Goal: Transaction & Acquisition: Purchase product/service

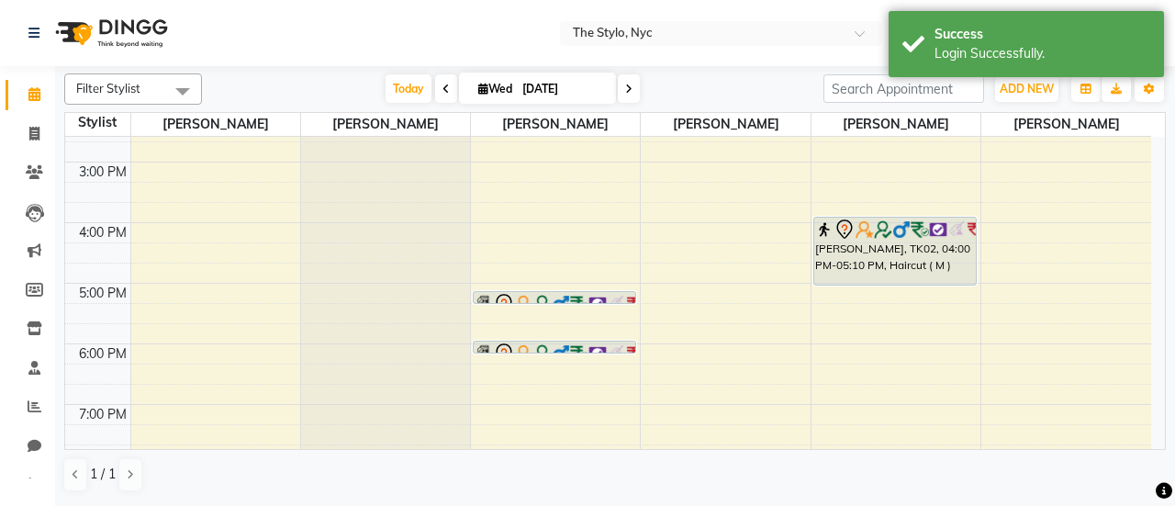
scroll to position [331, 0]
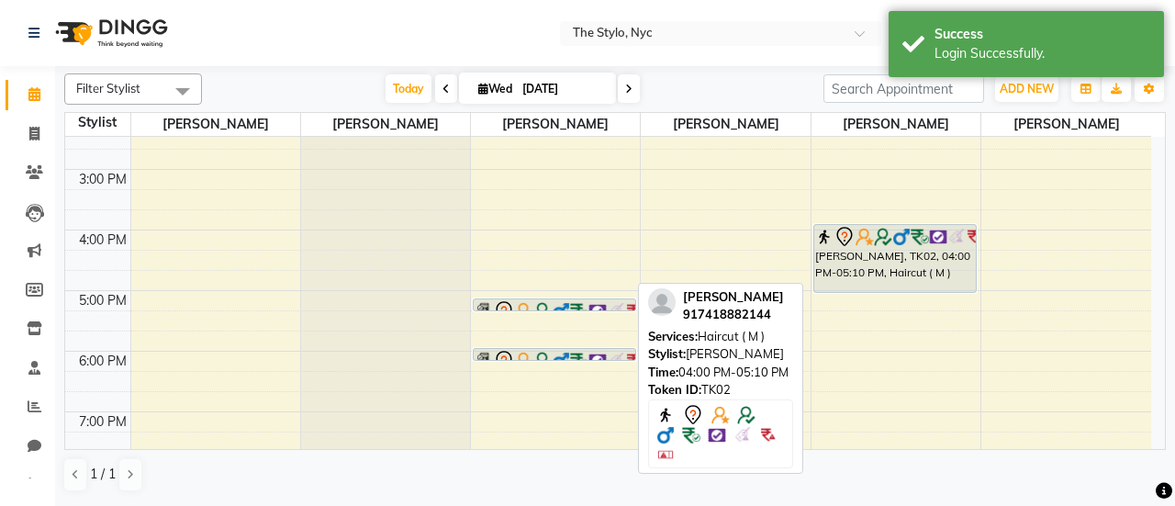
click at [848, 254] on div "[PERSON_NAME], TK02, 04:00 PM-05:10 PM, Haircut ( M )" at bounding box center [895, 258] width 162 height 67
select select "7"
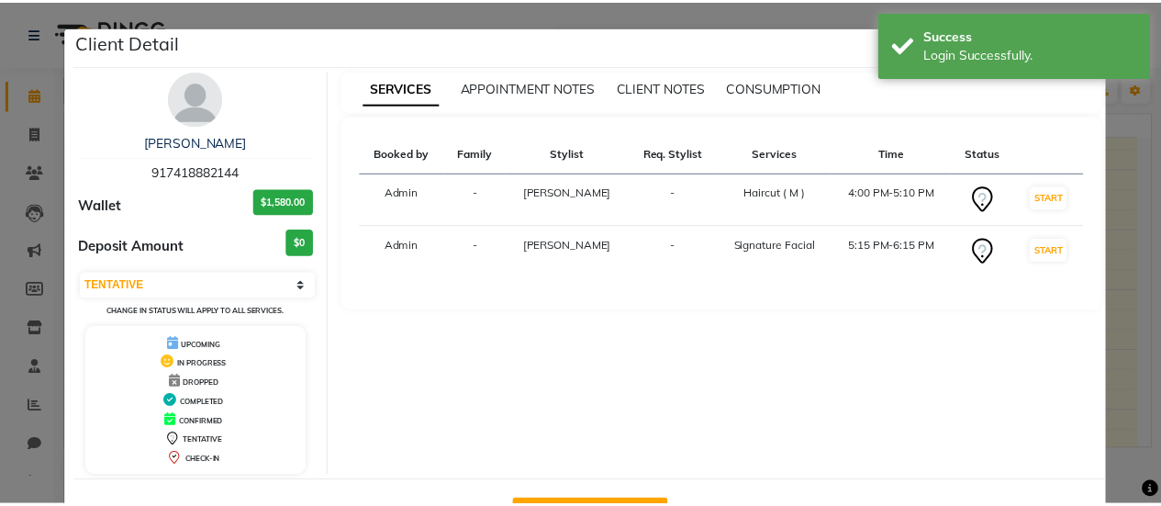
scroll to position [65, 0]
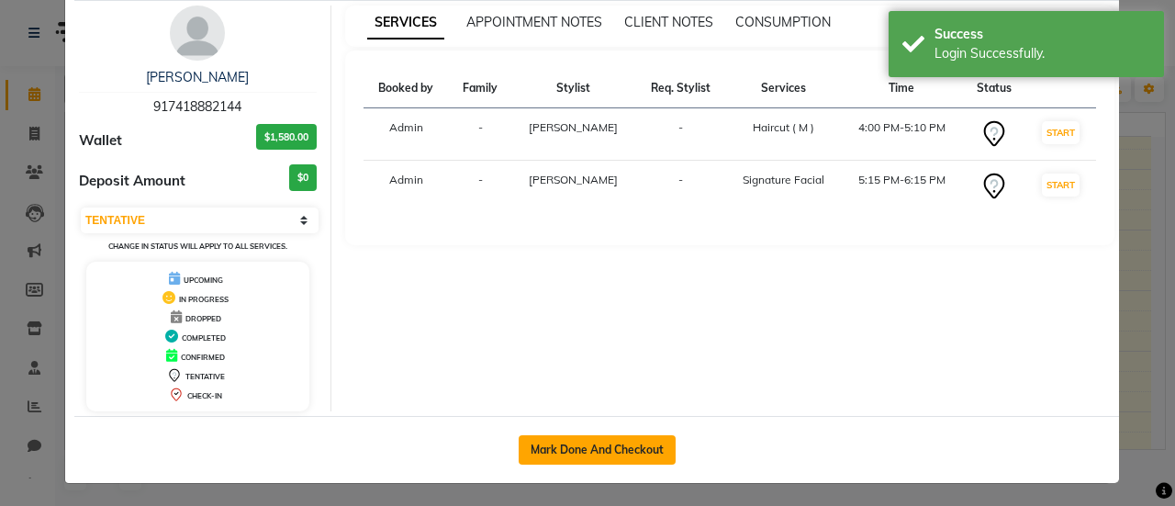
click at [611, 443] on button "Mark Done And Checkout" at bounding box center [597, 449] width 157 height 29
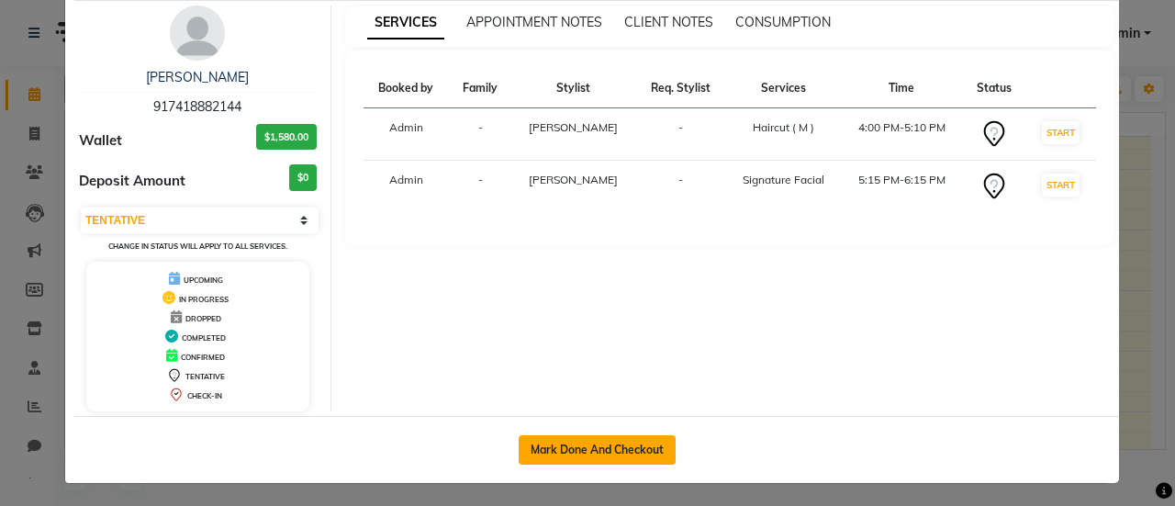
select select "service"
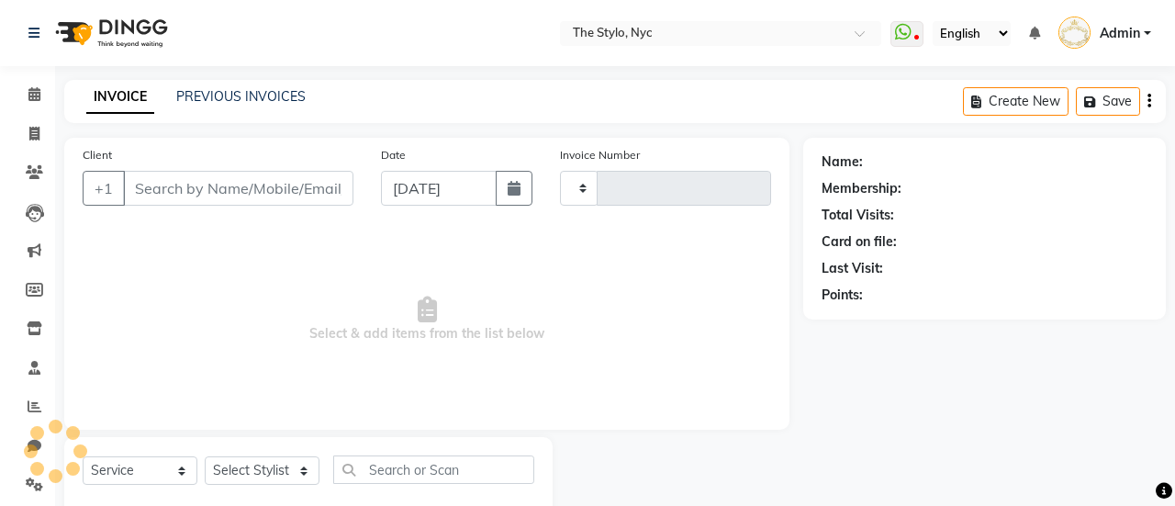
type input "0053"
select select "3501"
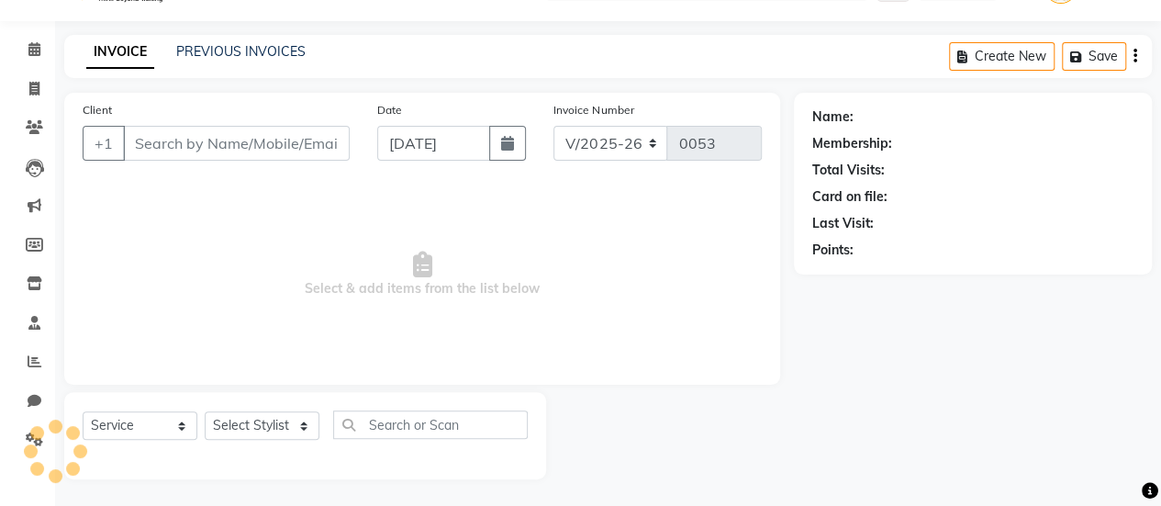
type input "917418882144"
select select "54387"
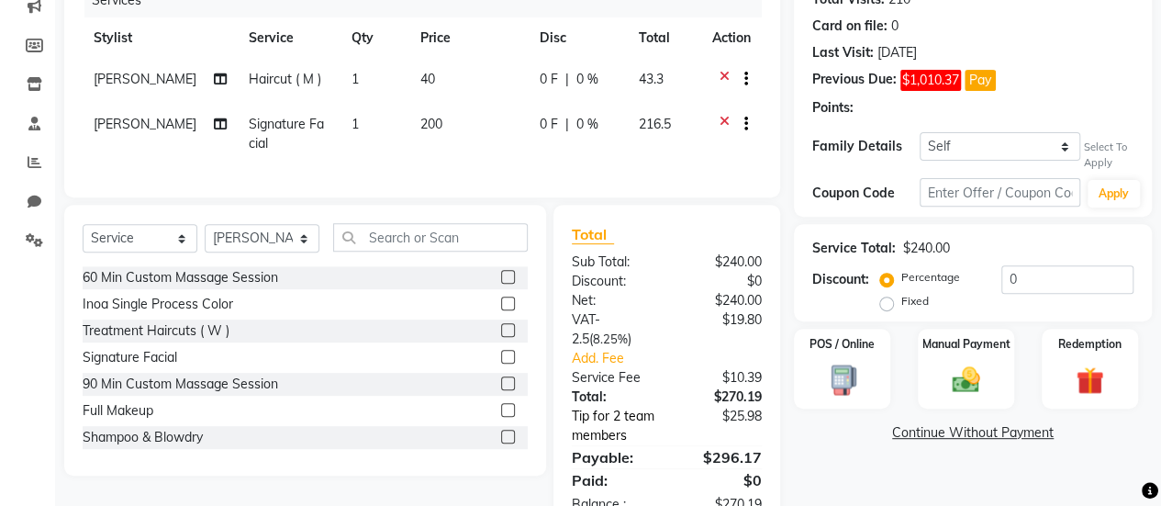
select select "1: Object"
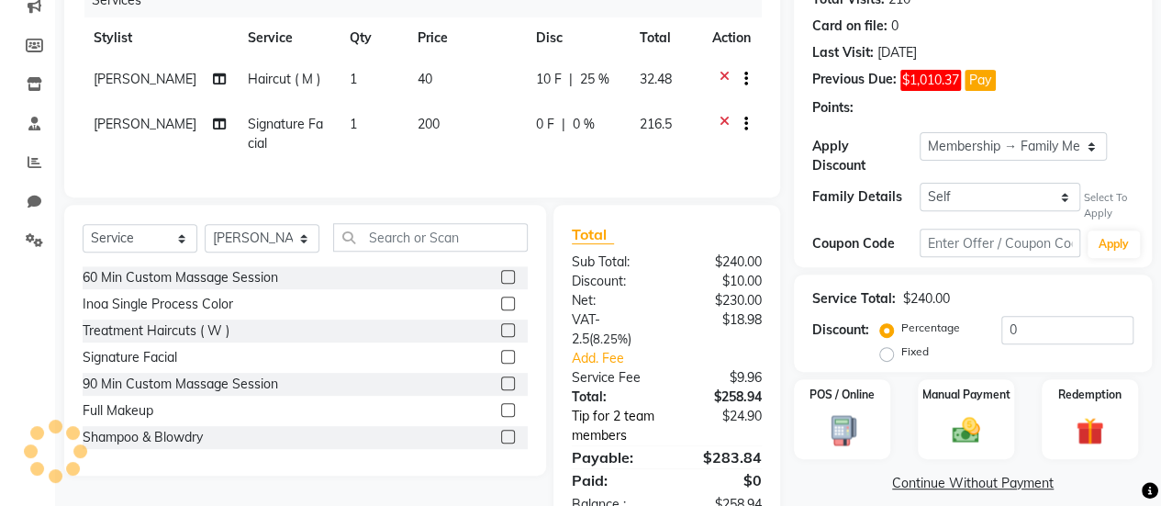
scroll to position [310, 0]
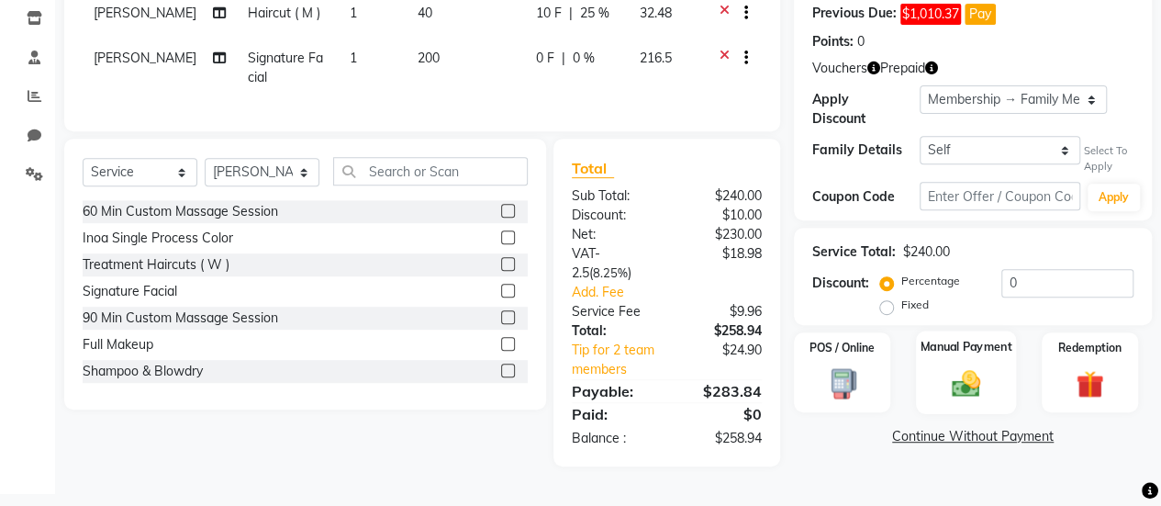
click at [959, 373] on img at bounding box center [966, 383] width 47 height 33
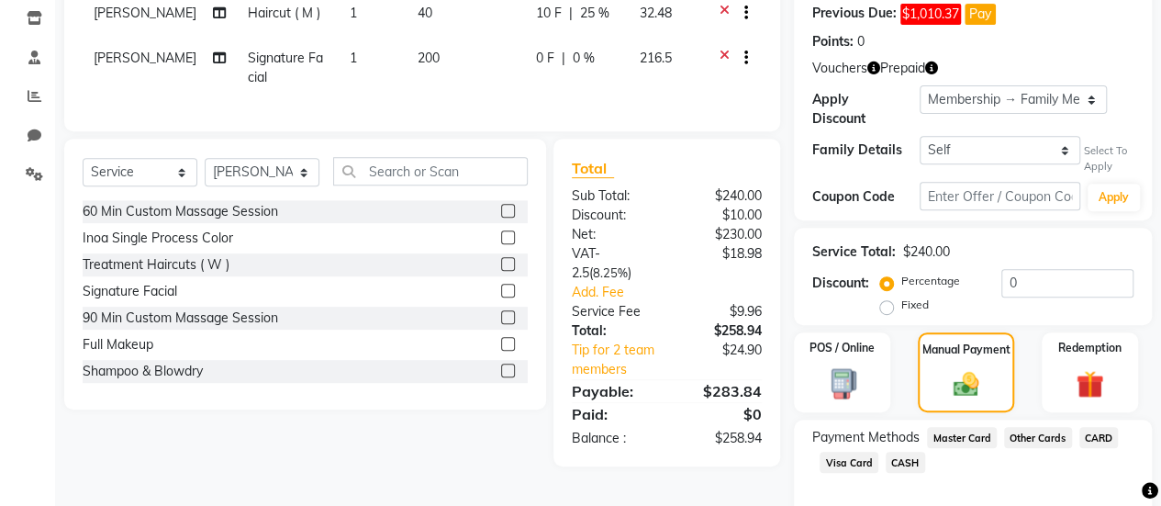
click at [905, 467] on span "CASH" at bounding box center [905, 462] width 39 height 21
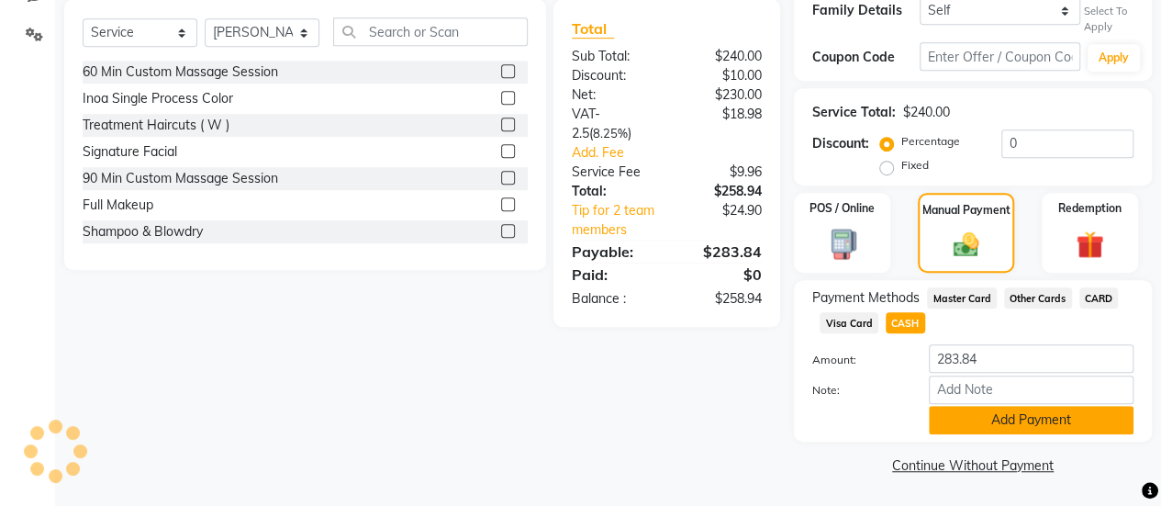
click at [999, 420] on button "Add Payment" at bounding box center [1031, 420] width 205 height 28
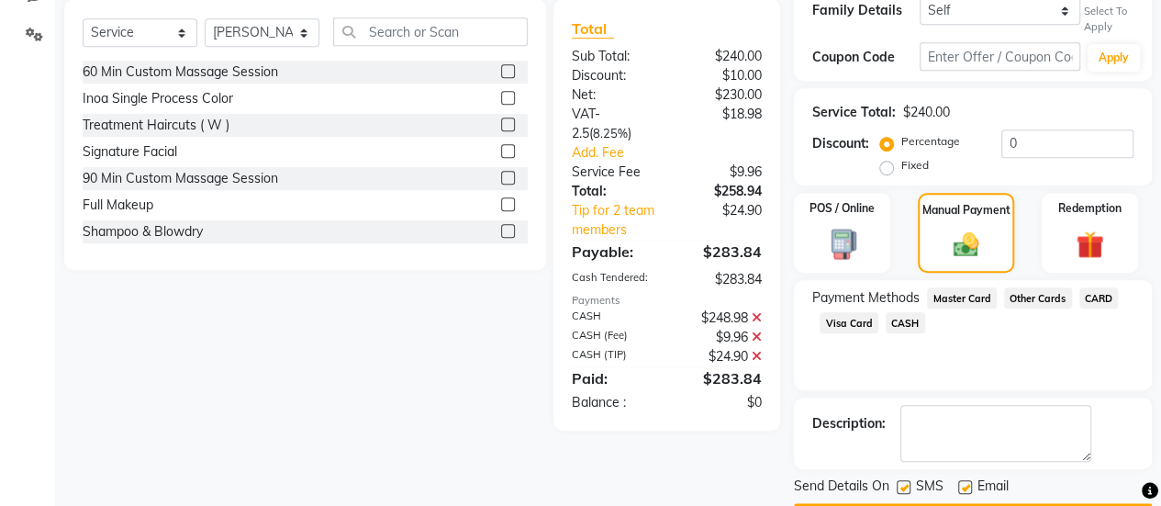
scroll to position [501, 0]
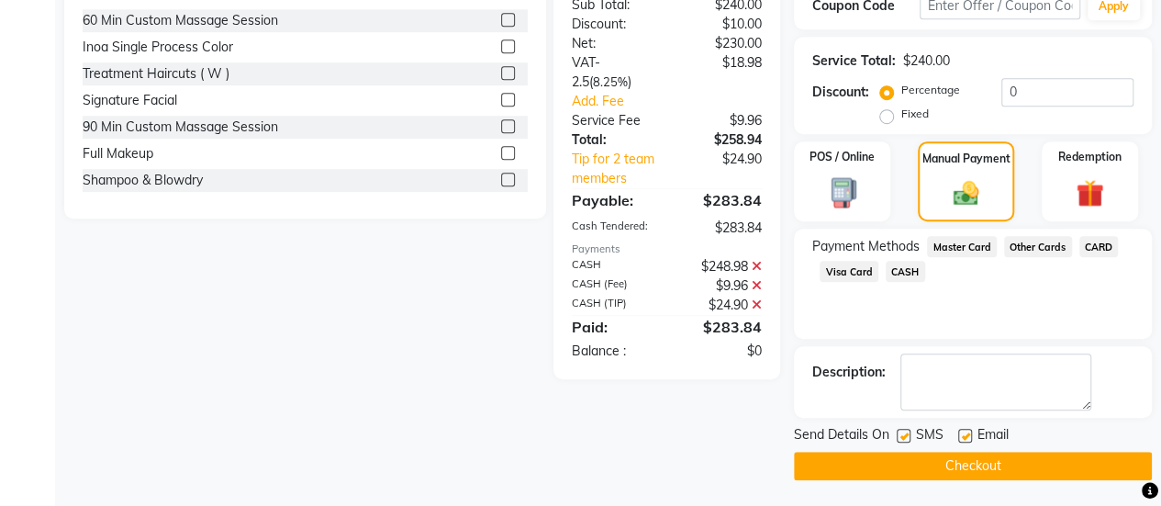
click at [978, 457] on button "Checkout" at bounding box center [973, 466] width 358 height 28
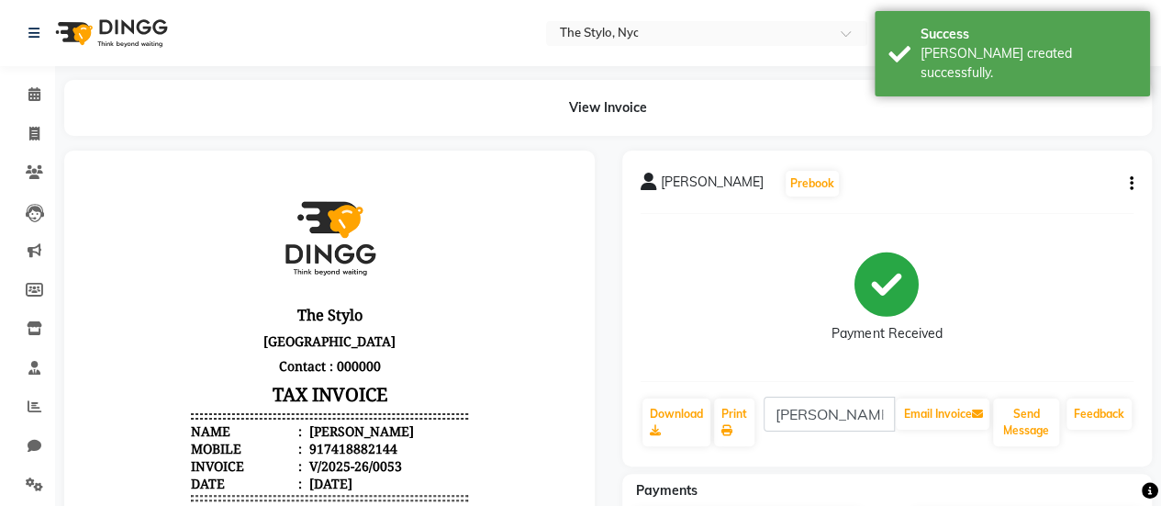
click at [38, 75] on li "Calendar" at bounding box center [27, 94] width 55 height 39
click at [37, 86] on span at bounding box center [34, 94] width 32 height 21
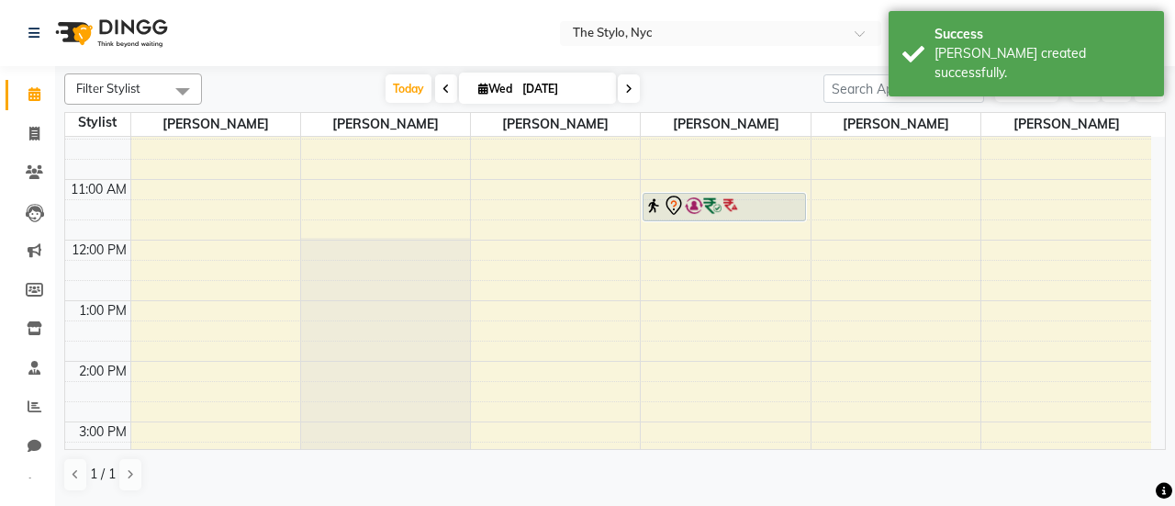
scroll to position [350, 0]
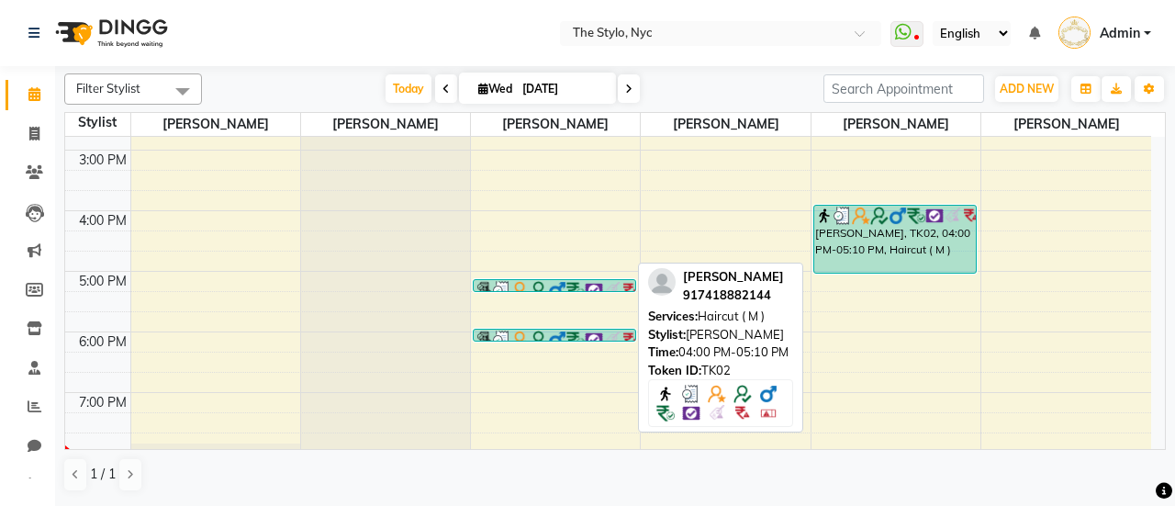
click at [853, 229] on div "[PERSON_NAME], TK02, 04:00 PM-05:10 PM, Haircut ( M )" at bounding box center [895, 239] width 162 height 67
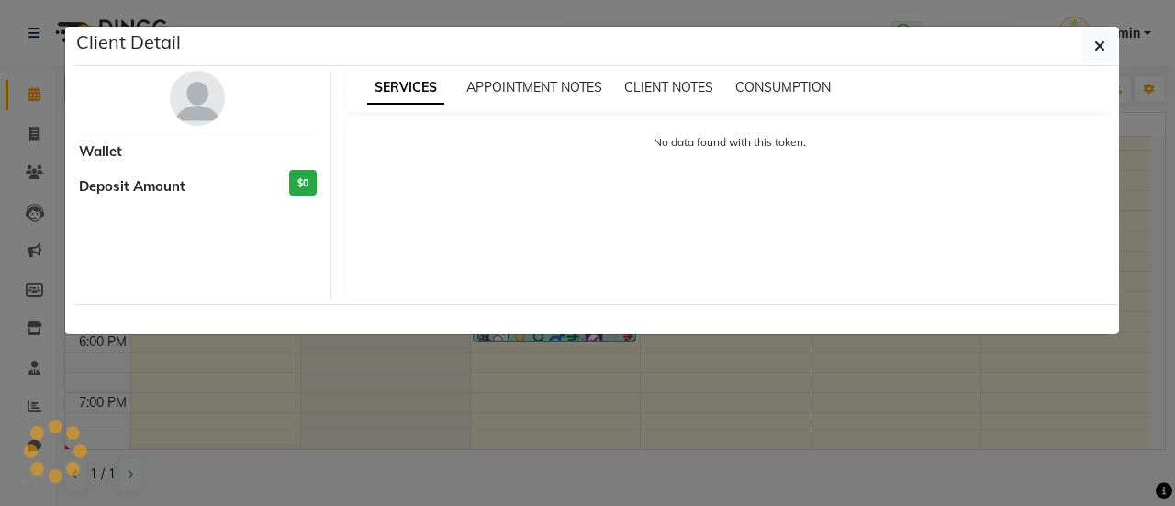
select select "3"
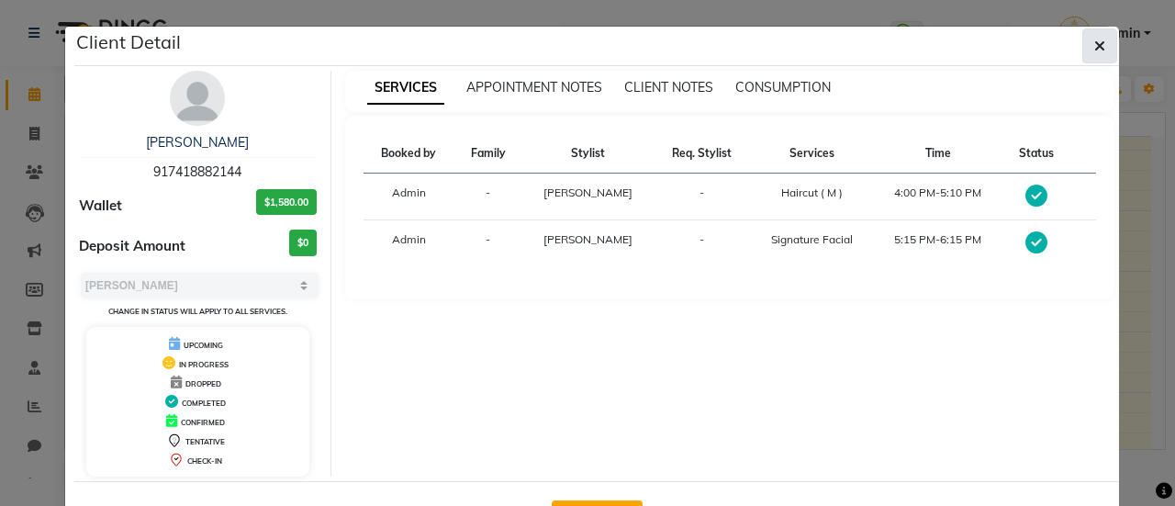
click at [1101, 54] on button "button" at bounding box center [1100, 45] width 35 height 35
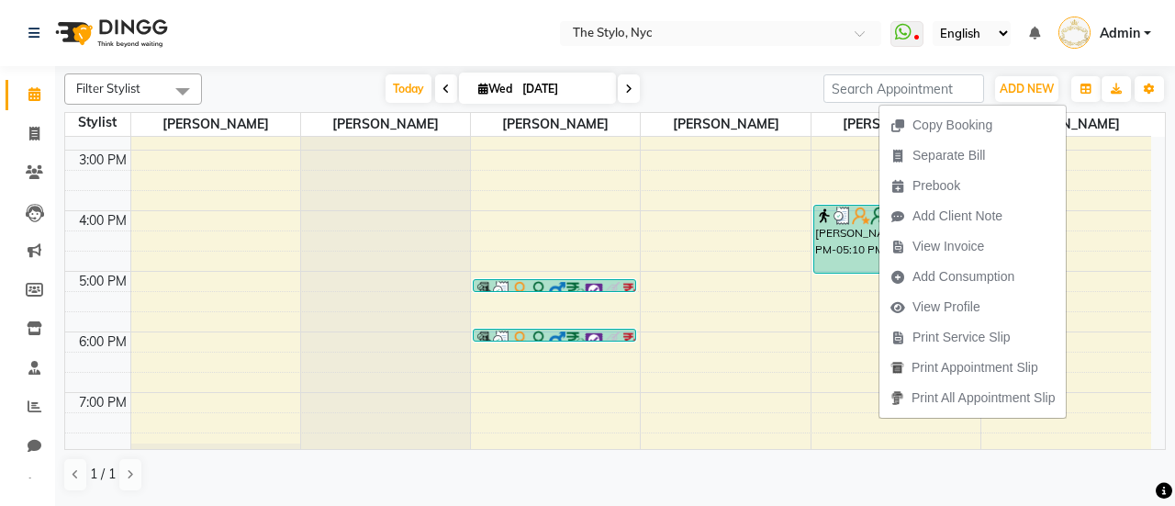
click at [1135, 25] on span "Admin" at bounding box center [1120, 33] width 40 height 19
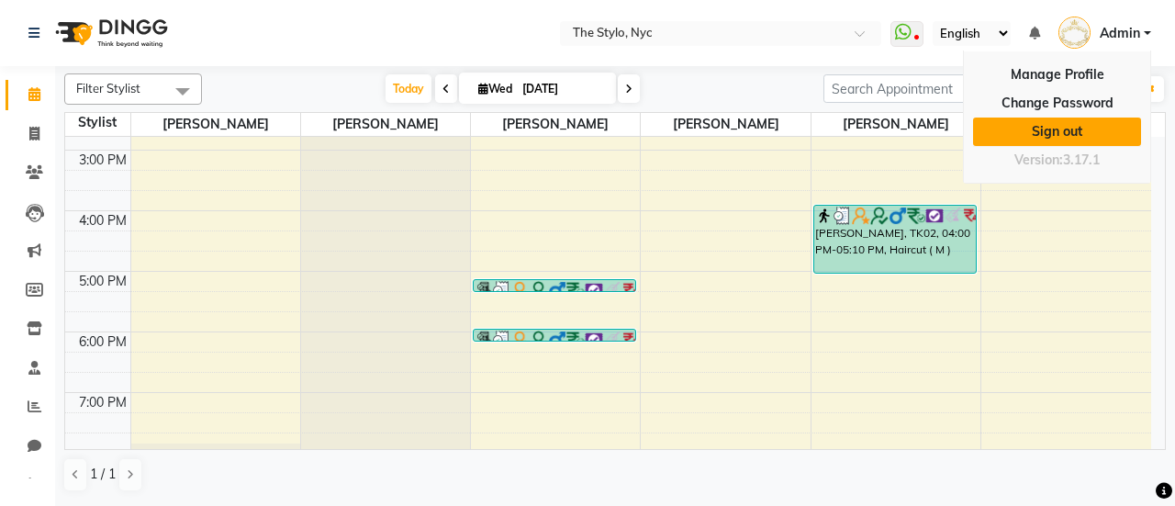
click at [1049, 139] on link "Sign out" at bounding box center [1057, 132] width 168 height 28
